Goal: Information Seeking & Learning: Learn about a topic

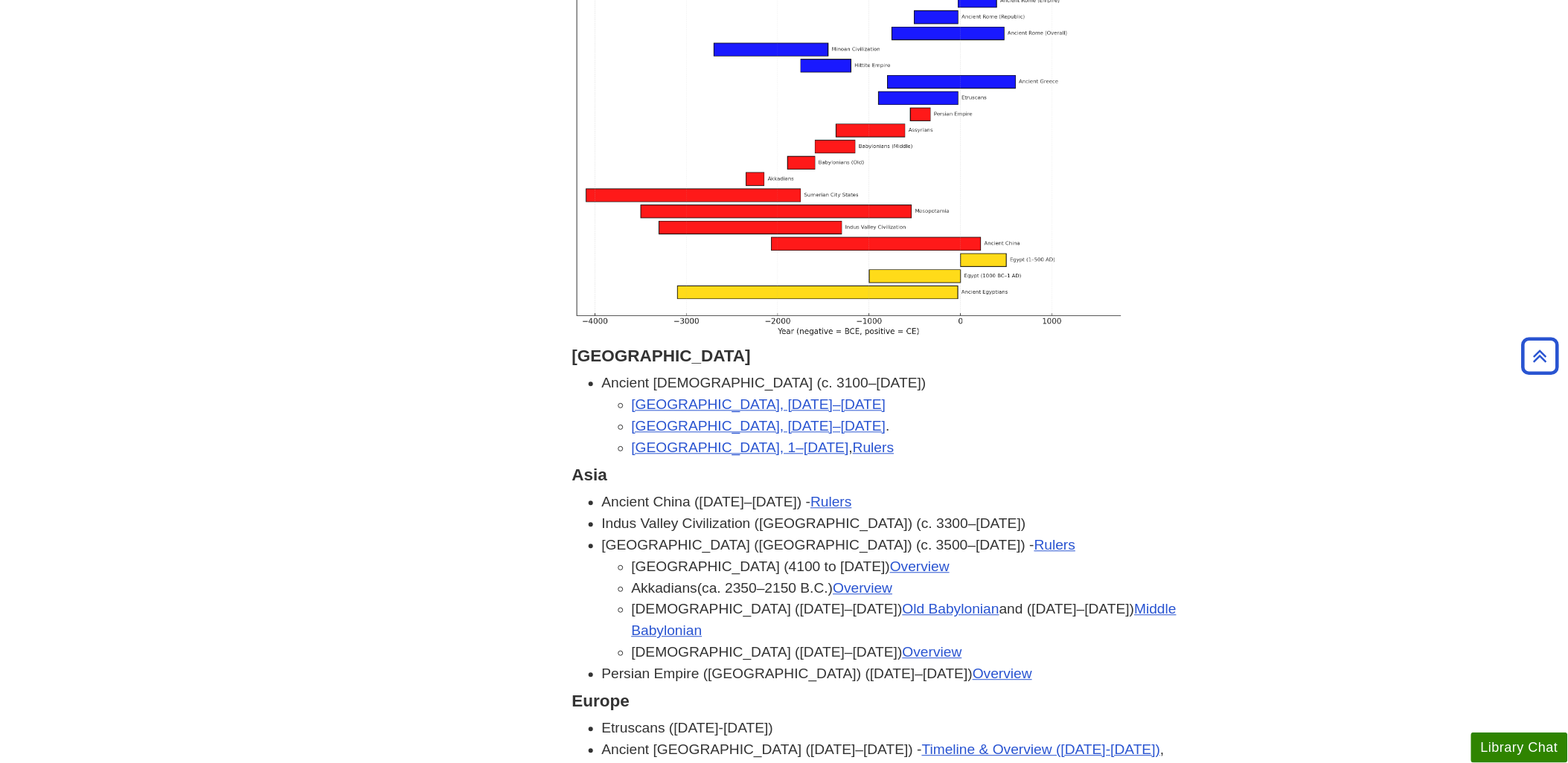
scroll to position [1156, 0]
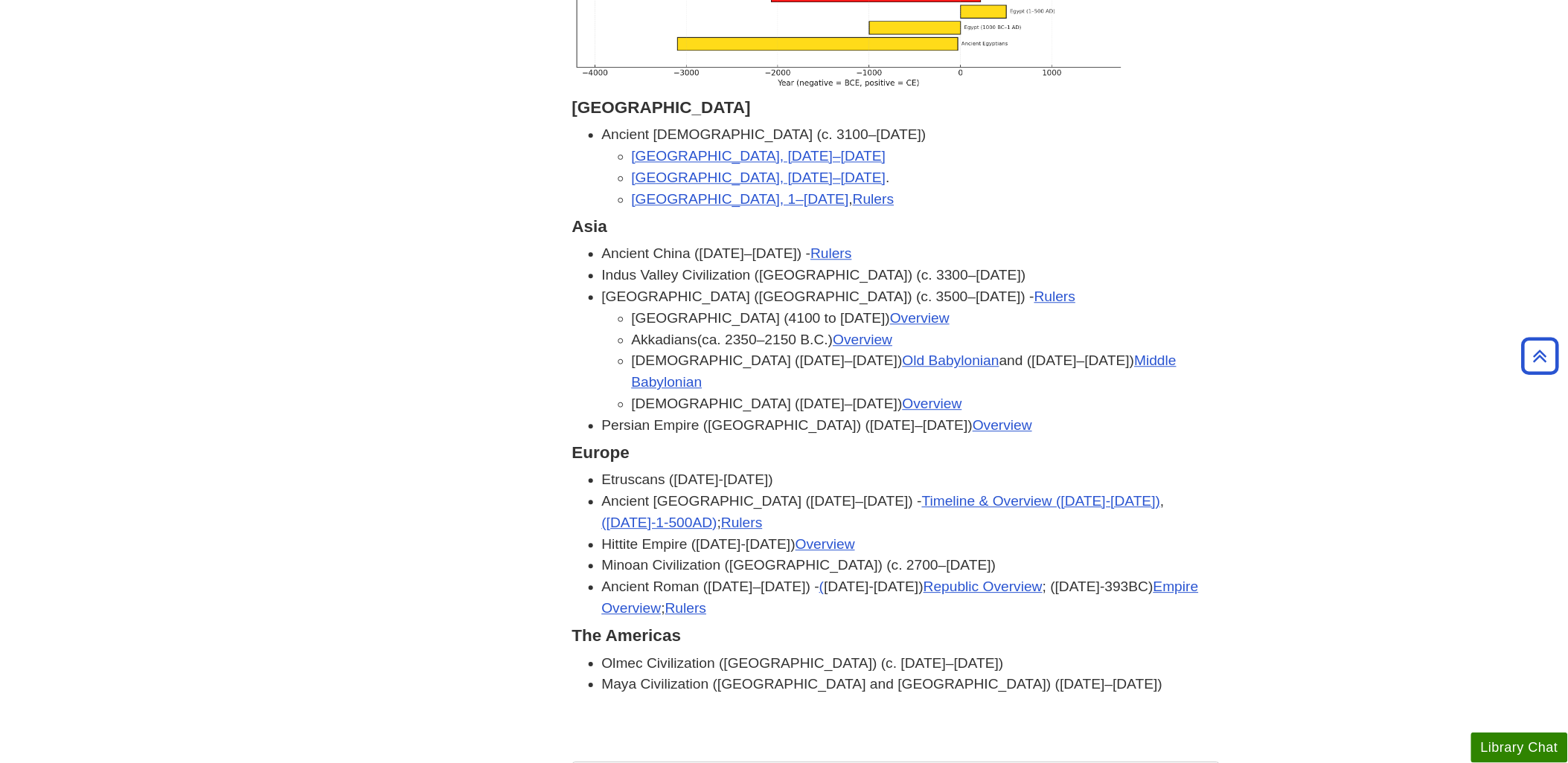
click at [231, 354] on body "Skip to Main Content Search My [PERSON_NAME] DU Library Library Guides HUMN101 …" at bounding box center [784, 615] width 1568 height 3543
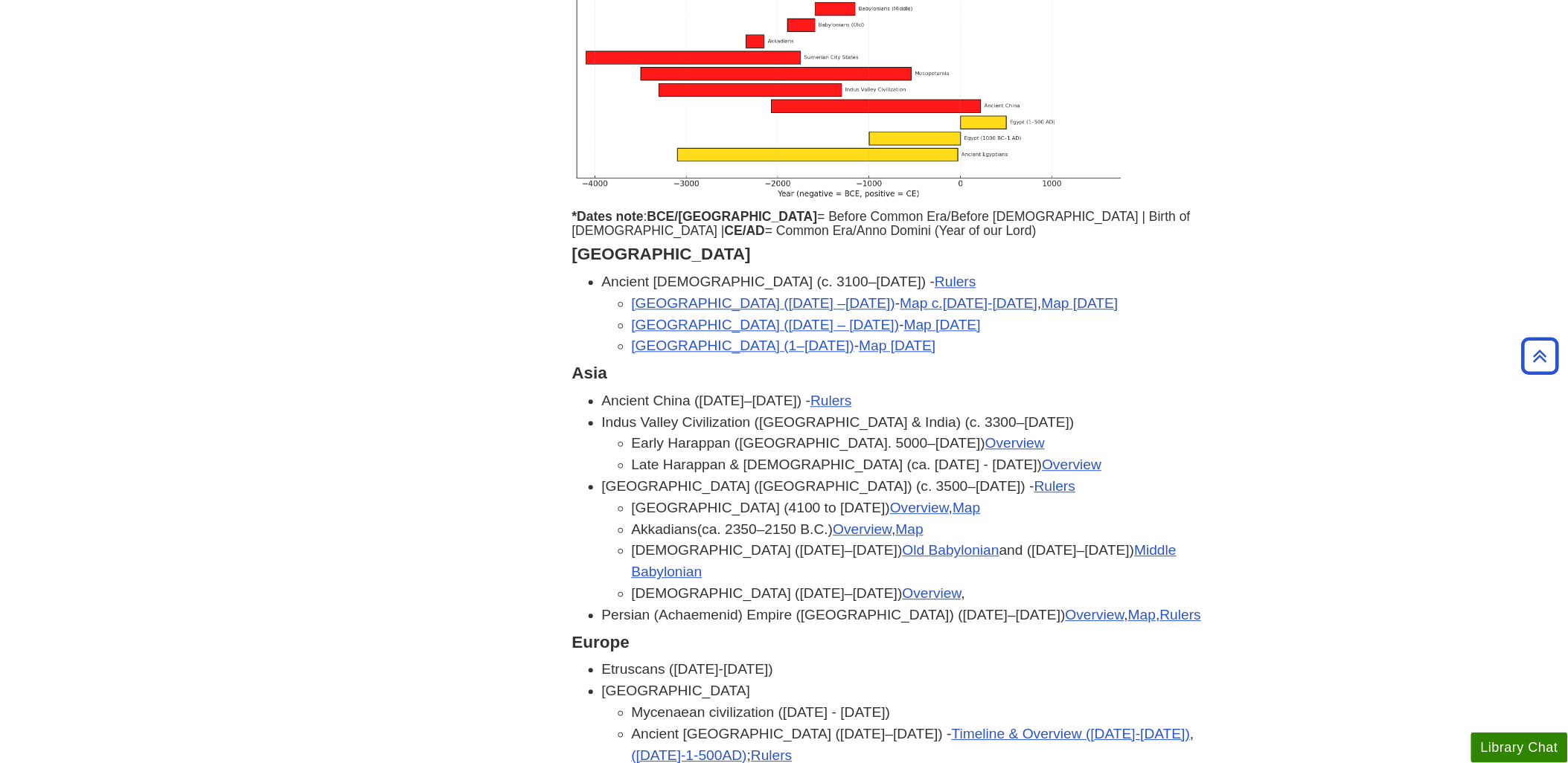
scroll to position [1074, 0]
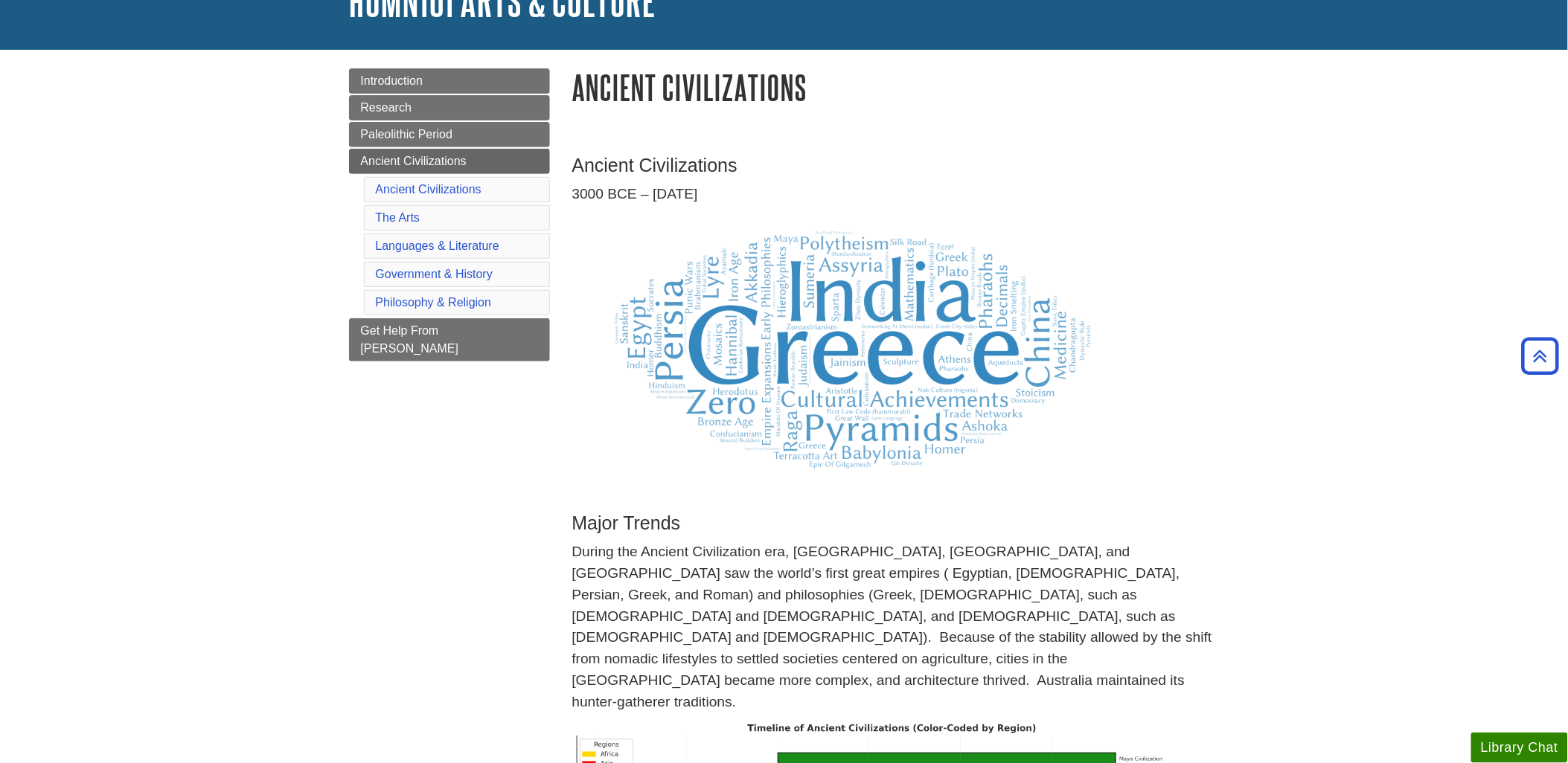
scroll to position [0, 0]
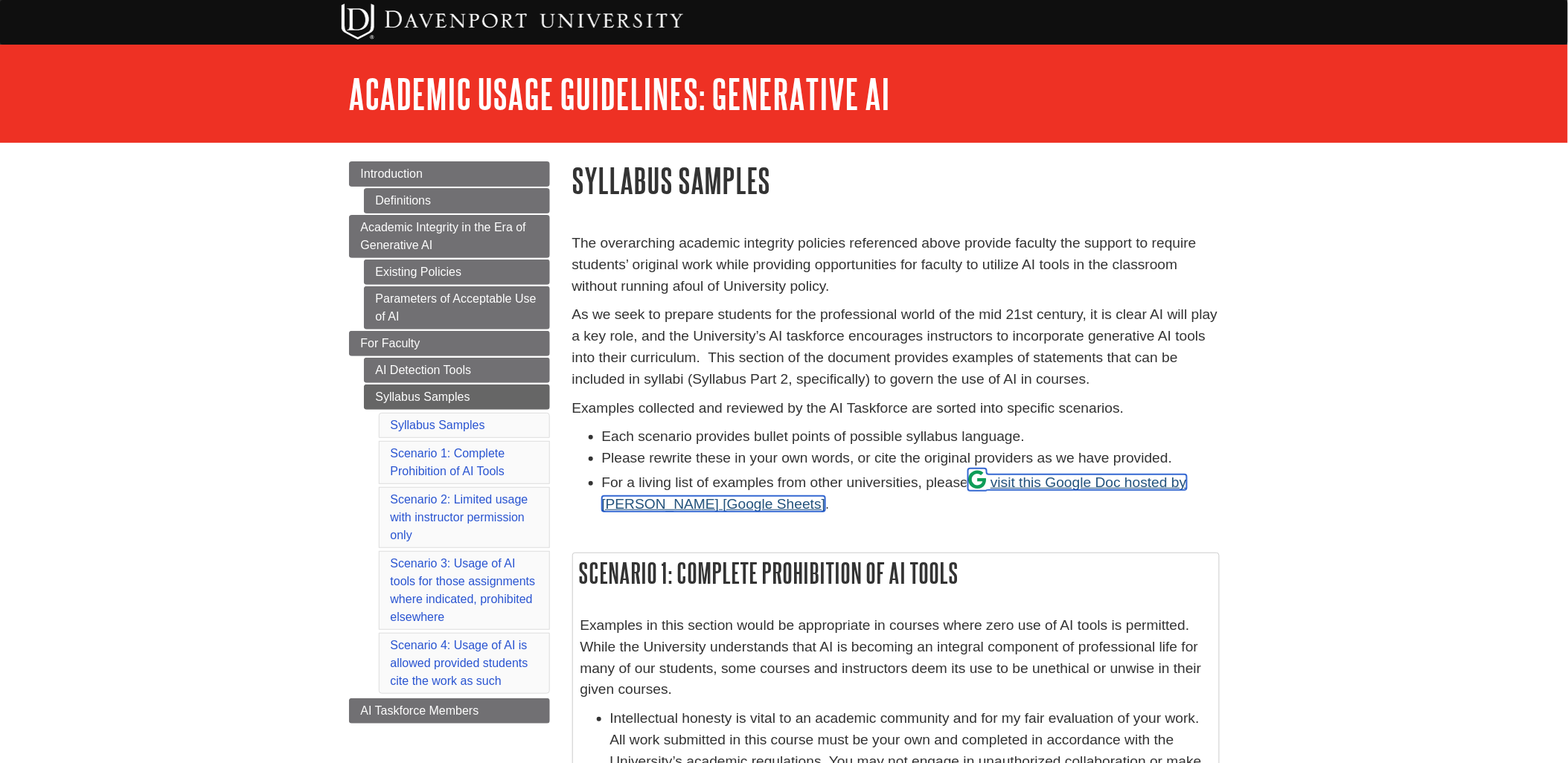
click at [1091, 478] on link "visit this Google Doc hosted by Lance Eaton" at bounding box center [894, 493] width 584 height 37
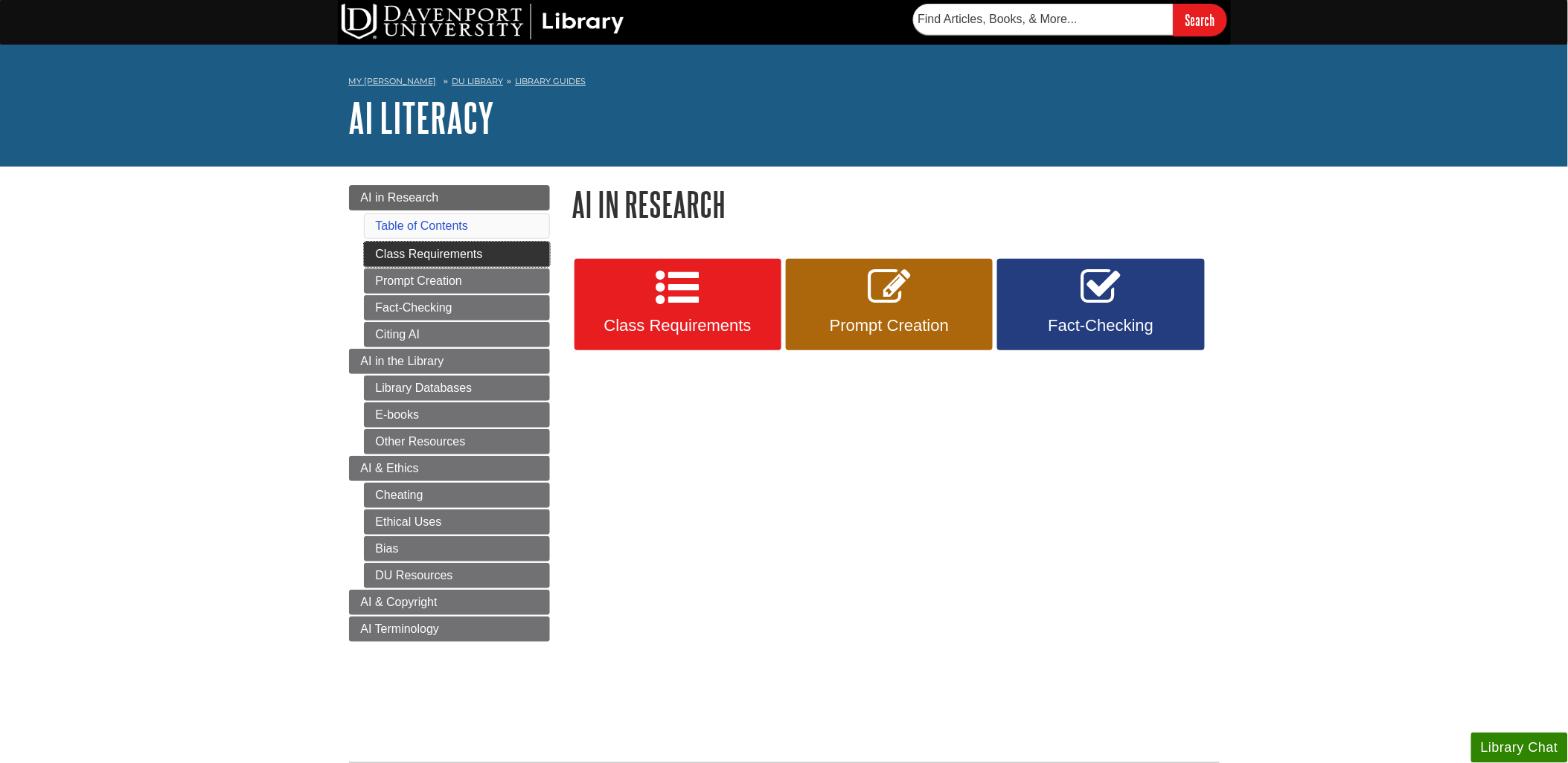
click at [442, 261] on link "Class Requirements" at bounding box center [457, 254] width 186 height 26
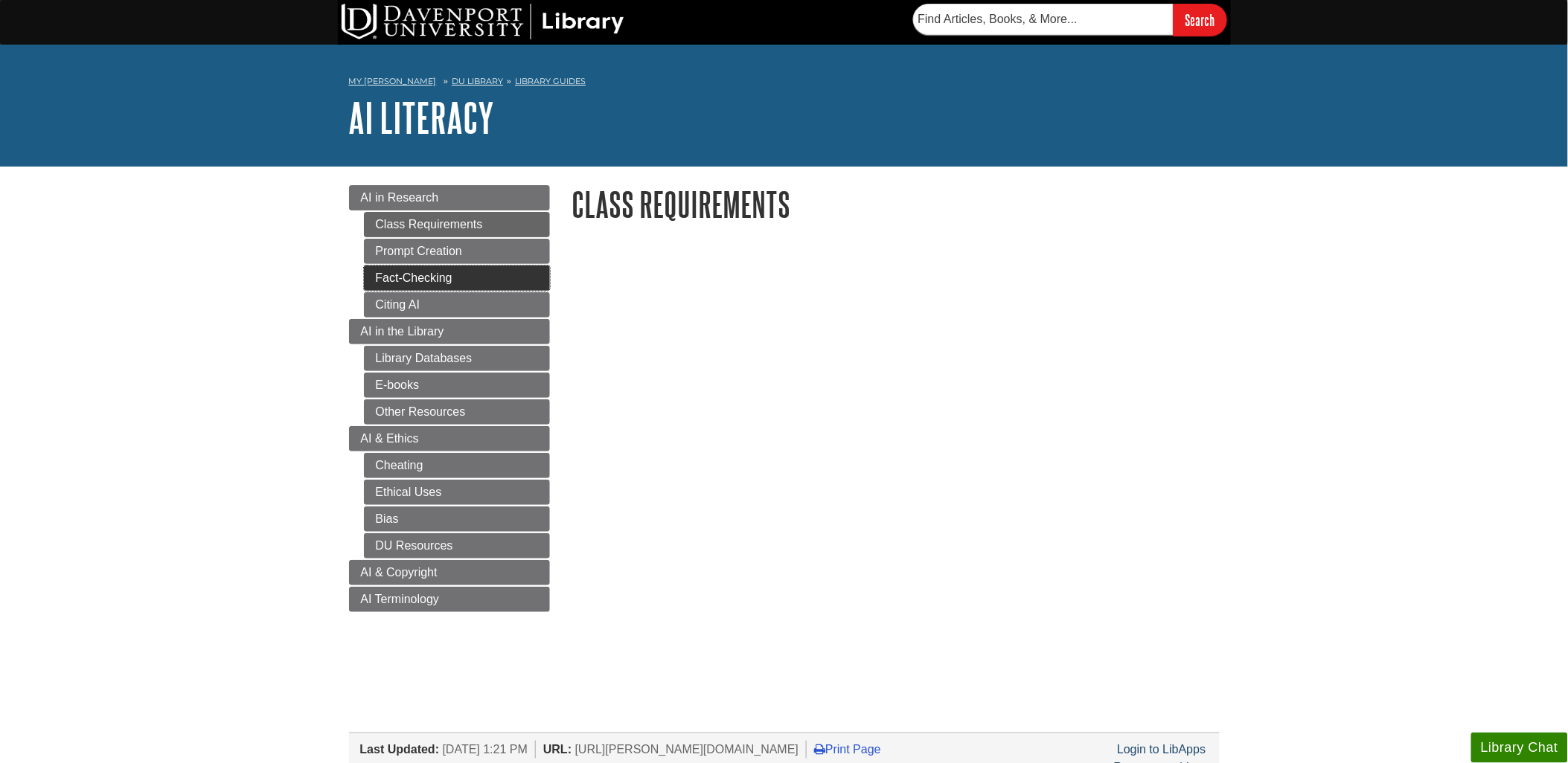
click at [409, 277] on link "Fact-Checking" at bounding box center [457, 278] width 186 height 26
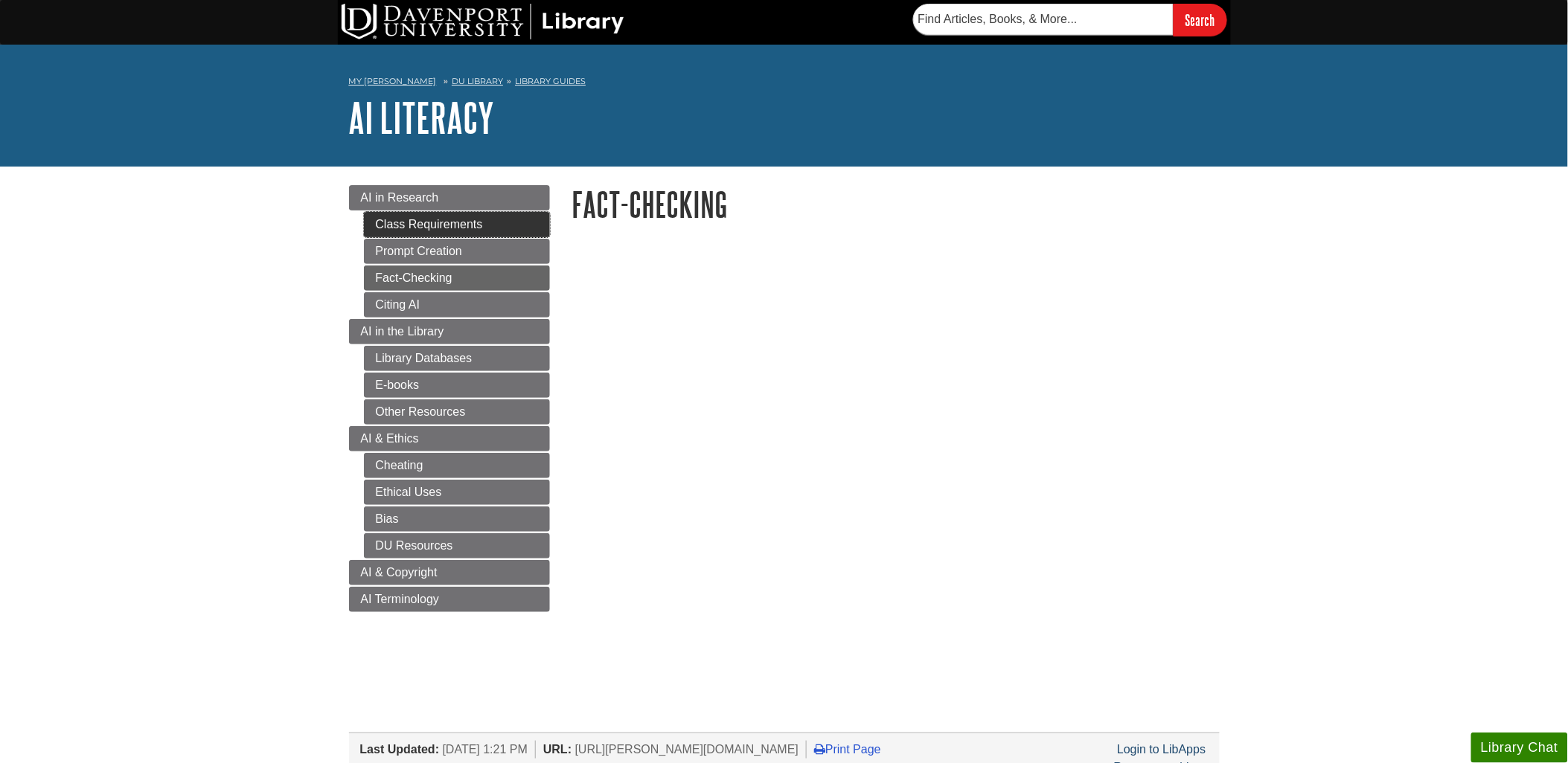
click at [425, 220] on link "Class Requirements" at bounding box center [457, 224] width 186 height 26
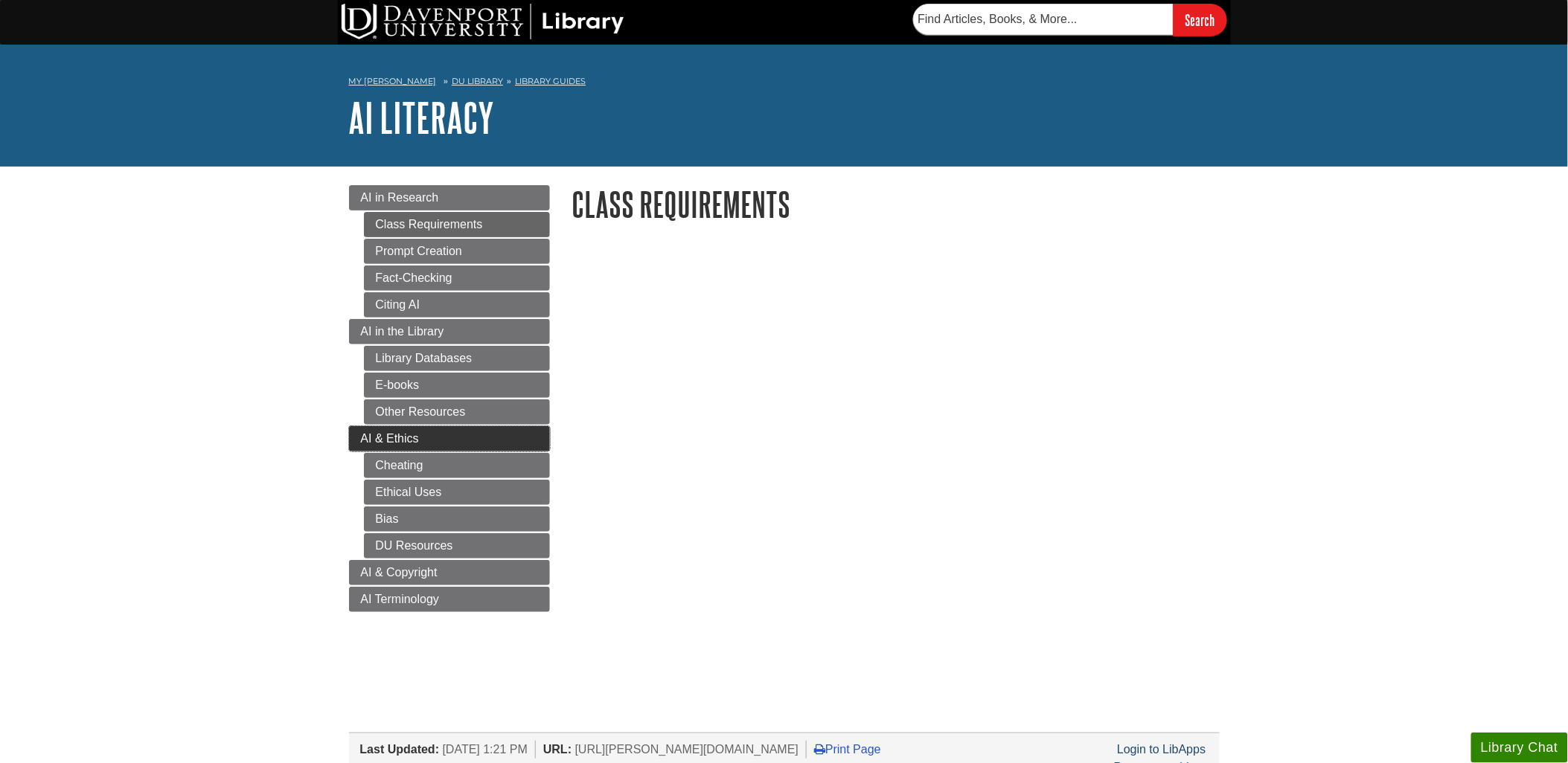
click at [400, 444] on span "AI & Ethics" at bounding box center [390, 438] width 58 height 12
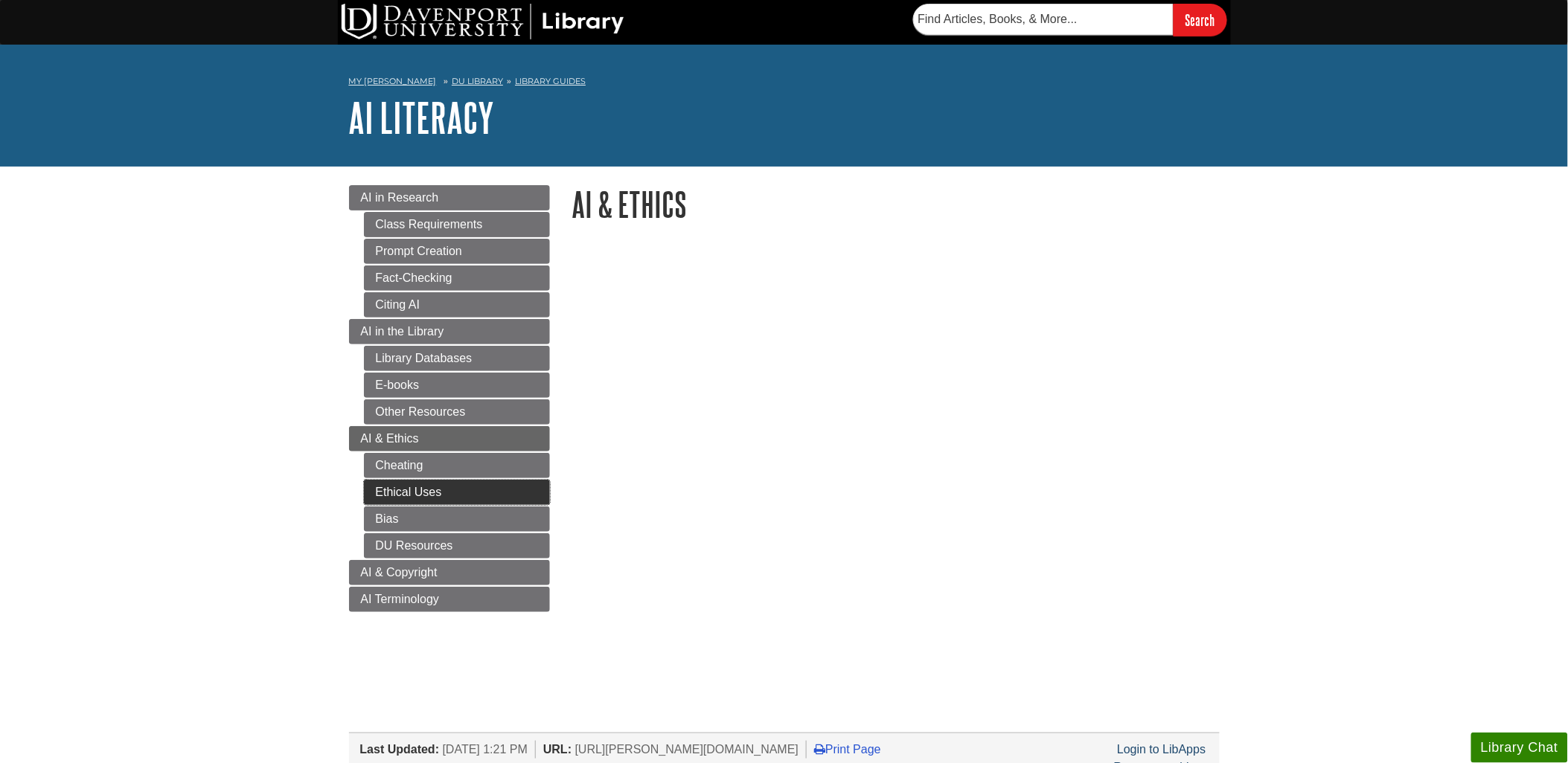
click at [403, 487] on link "Ethical Uses" at bounding box center [457, 492] width 186 height 26
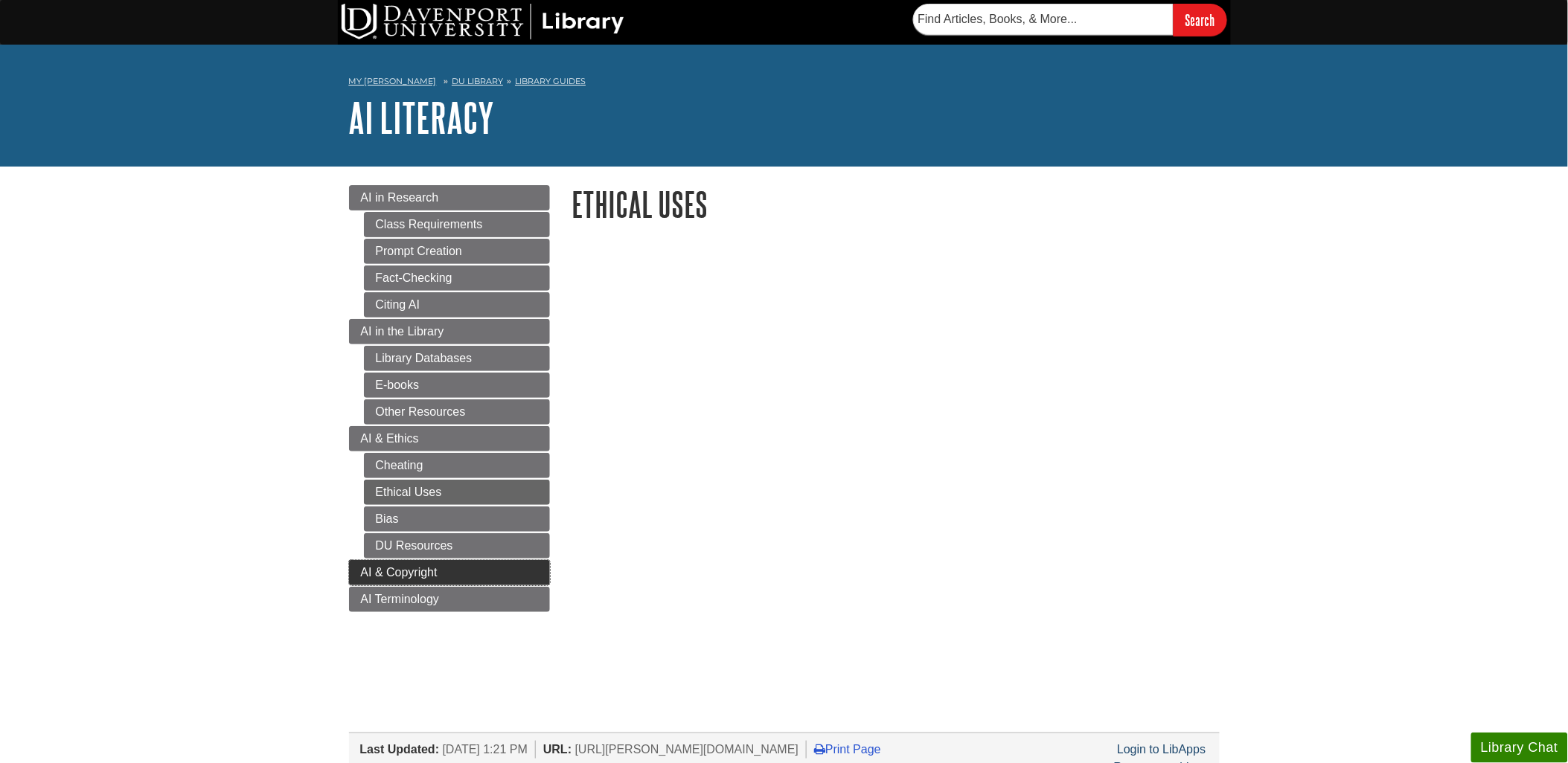
click at [403, 575] on span "AI & Copyright" at bounding box center [399, 572] width 77 height 12
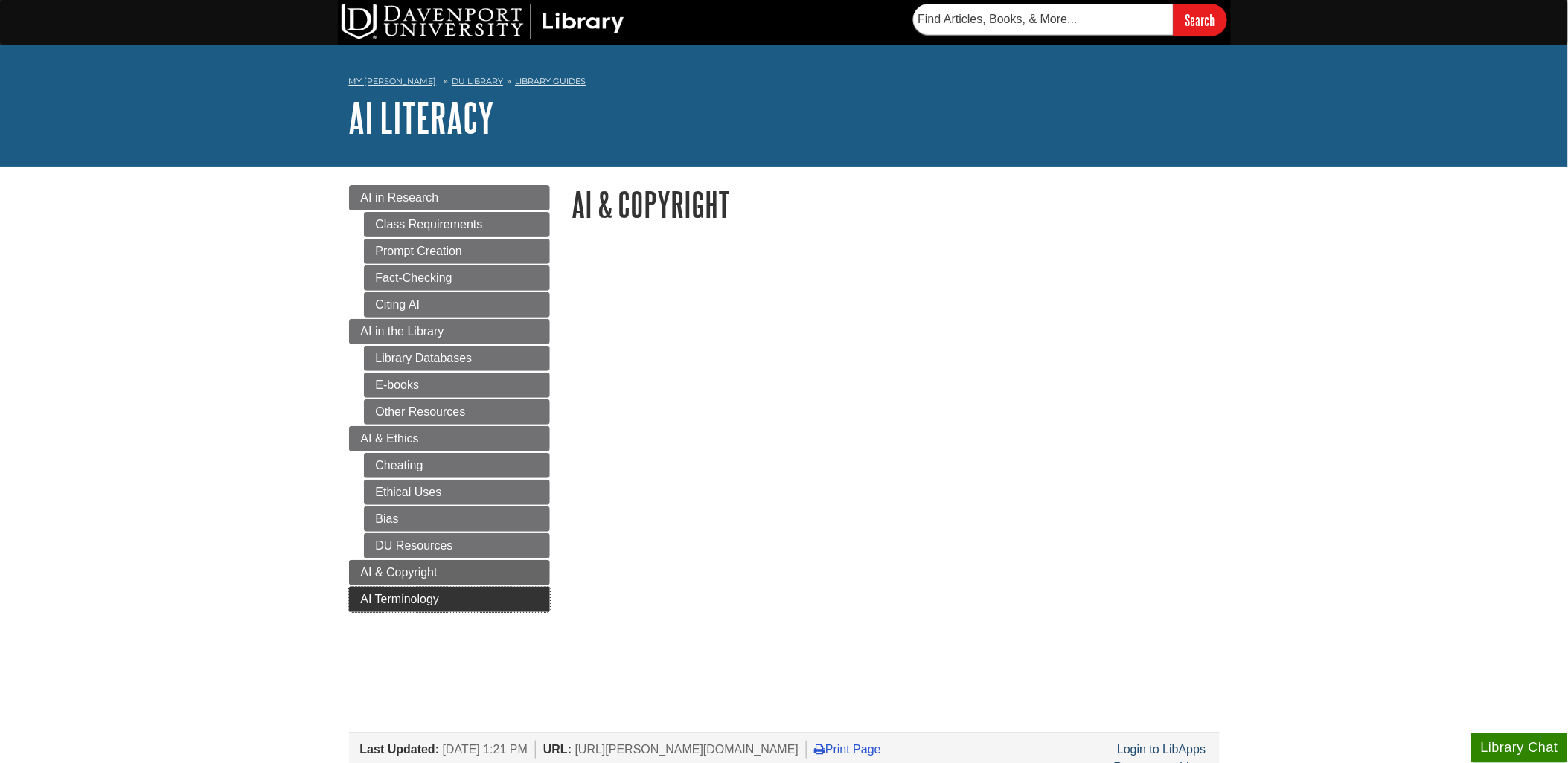
click at [407, 599] on span "AI Terminology" at bounding box center [400, 598] width 78 height 12
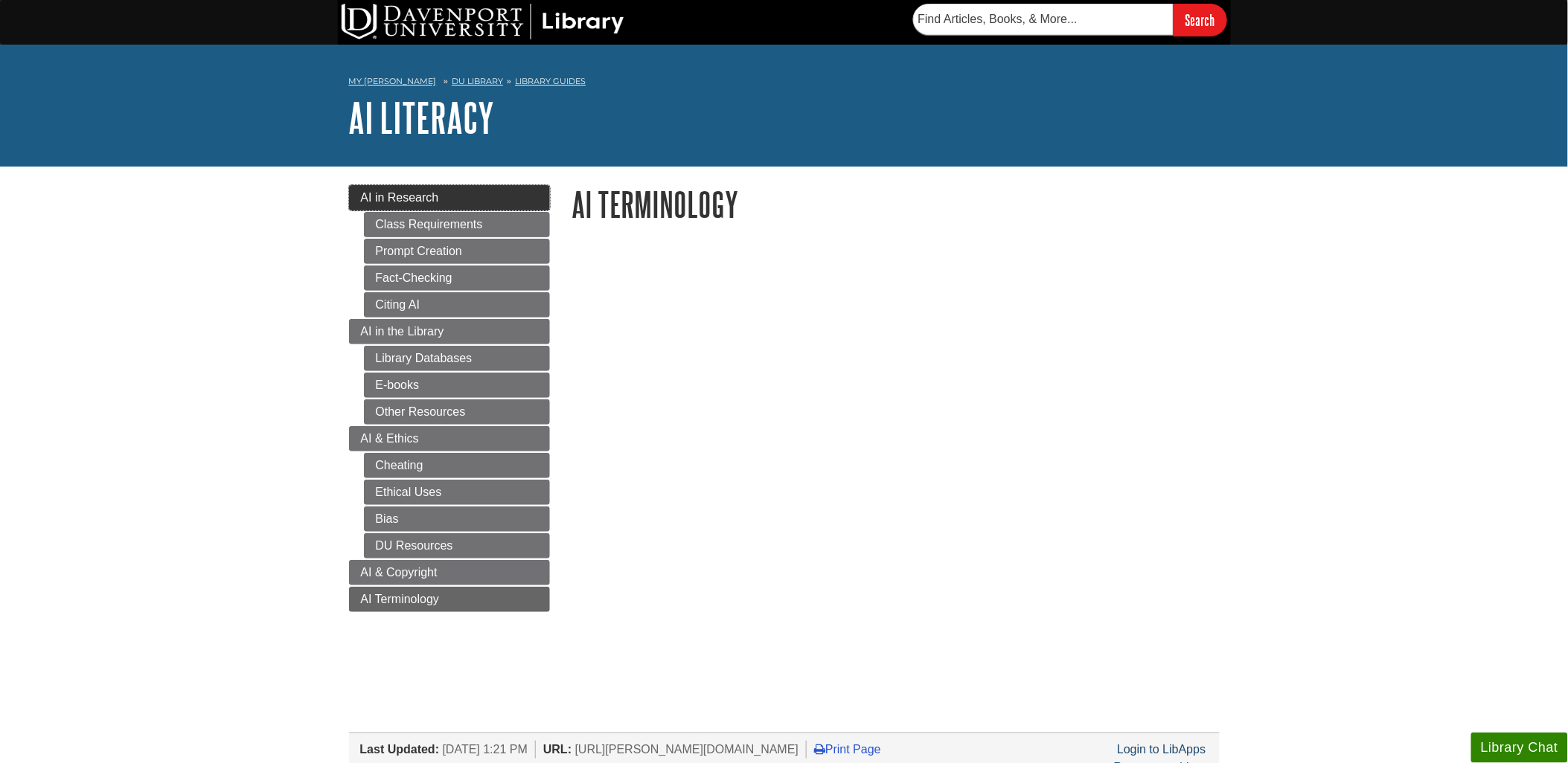
click at [426, 190] on link "AI in Research" at bounding box center [449, 198] width 200 height 26
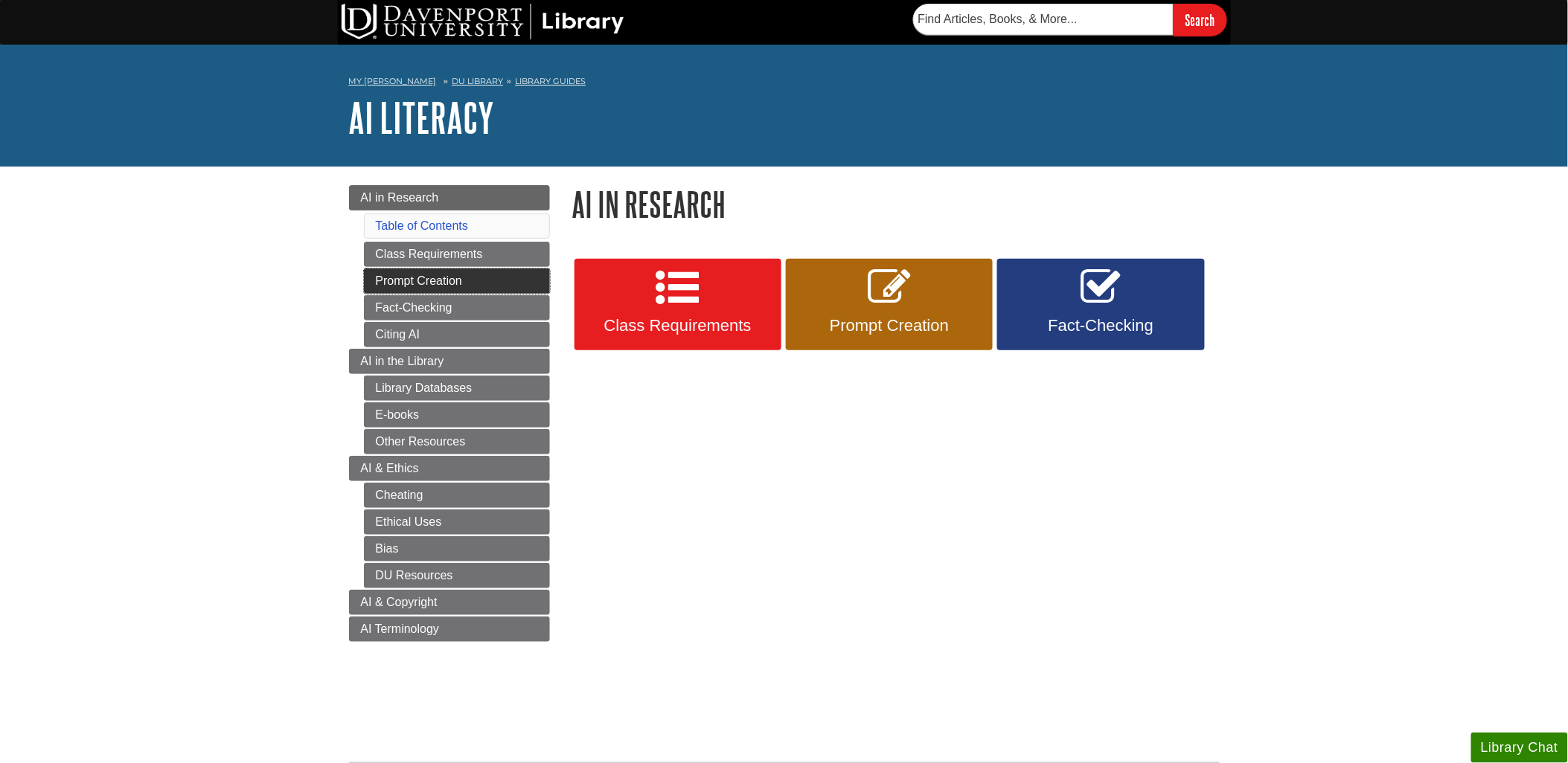
click at [410, 283] on link "Prompt Creation" at bounding box center [457, 281] width 186 height 26
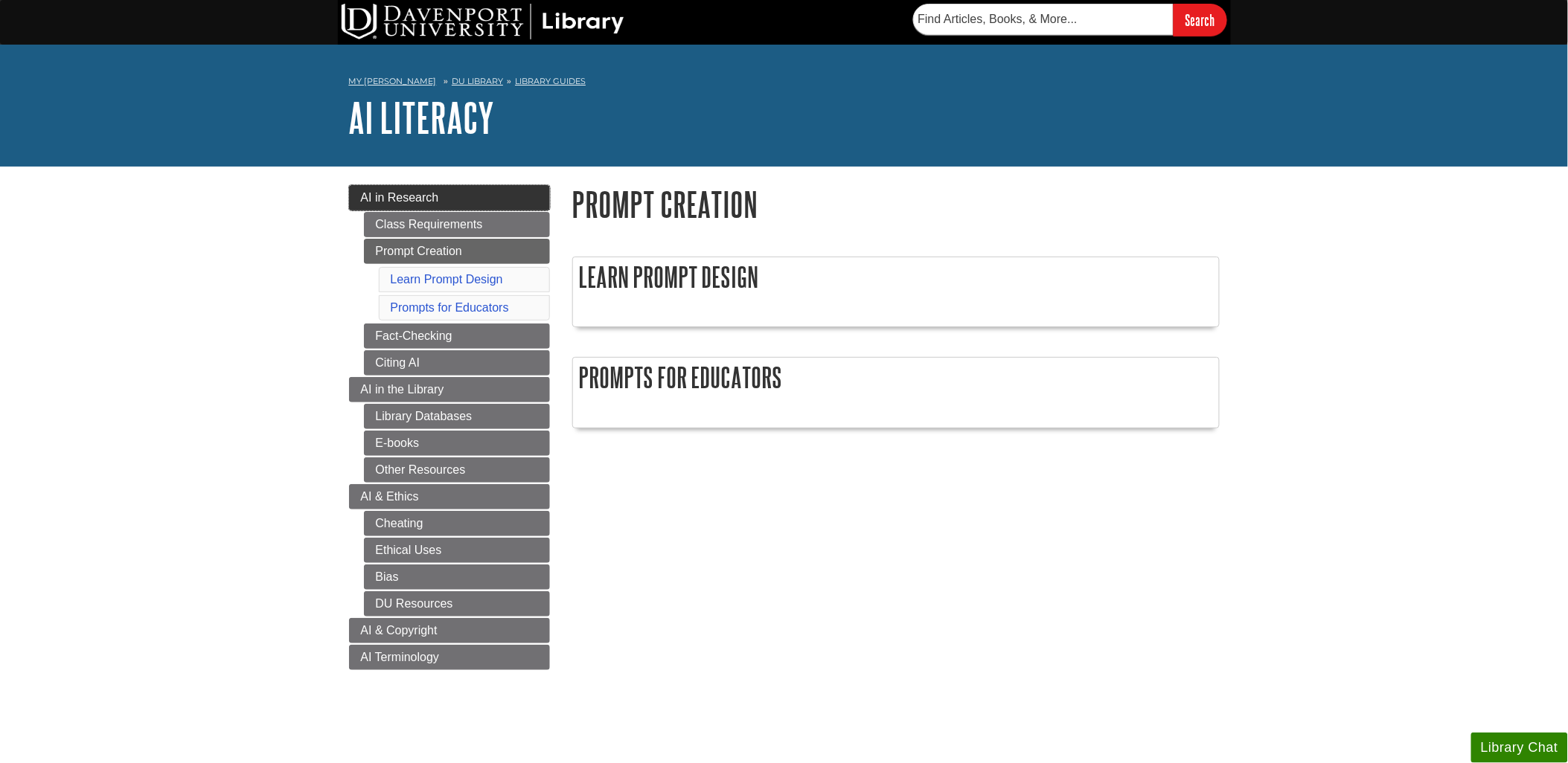
click at [442, 194] on link "AI in Research" at bounding box center [449, 198] width 200 height 26
